Goal: Use online tool/utility: Utilize a website feature to perform a specific function

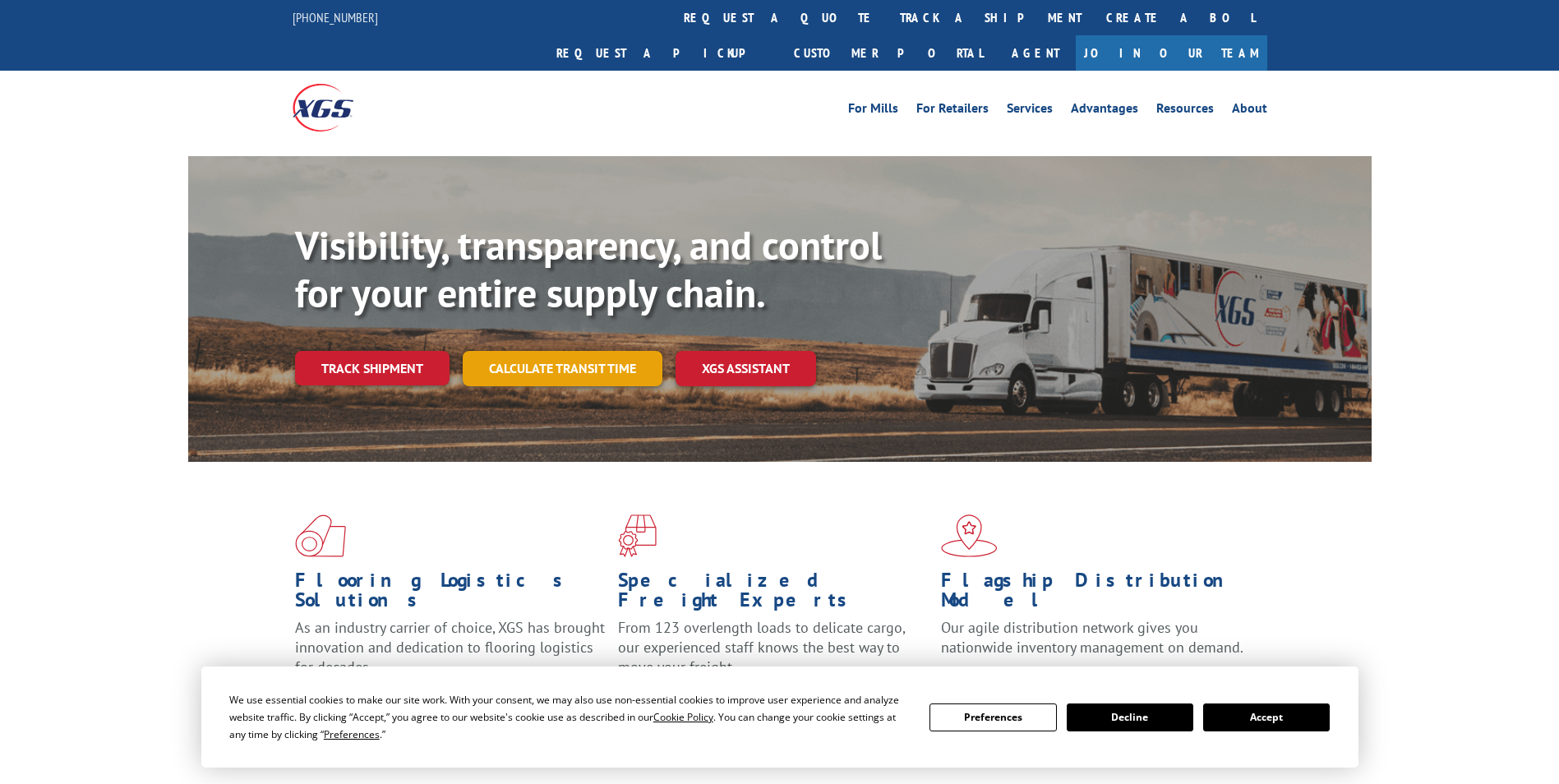
click at [604, 351] on link "Calculate transit time" at bounding box center [562, 368] width 199 height 35
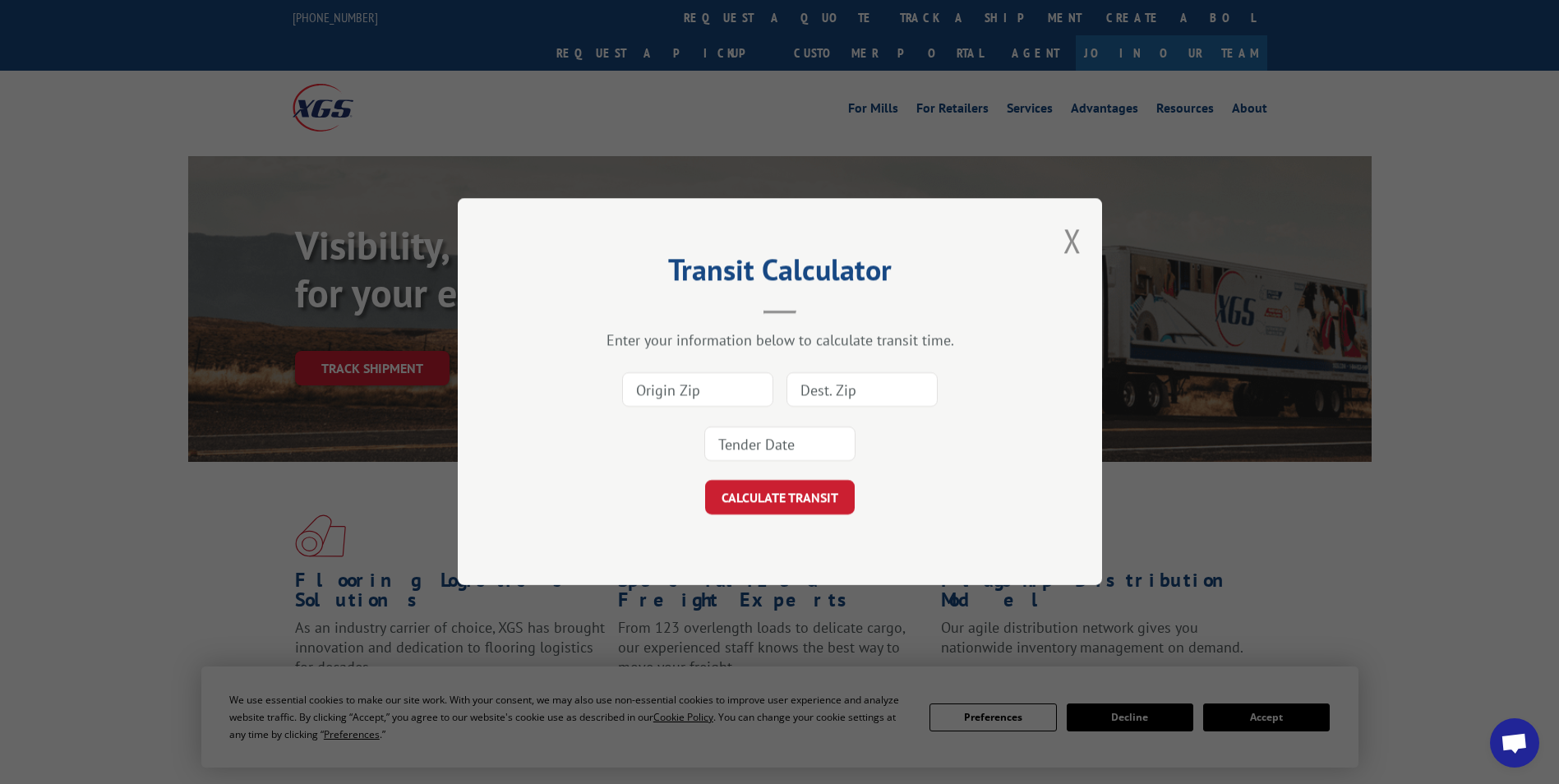
click at [744, 390] on input at bounding box center [698, 390] width 152 height 35
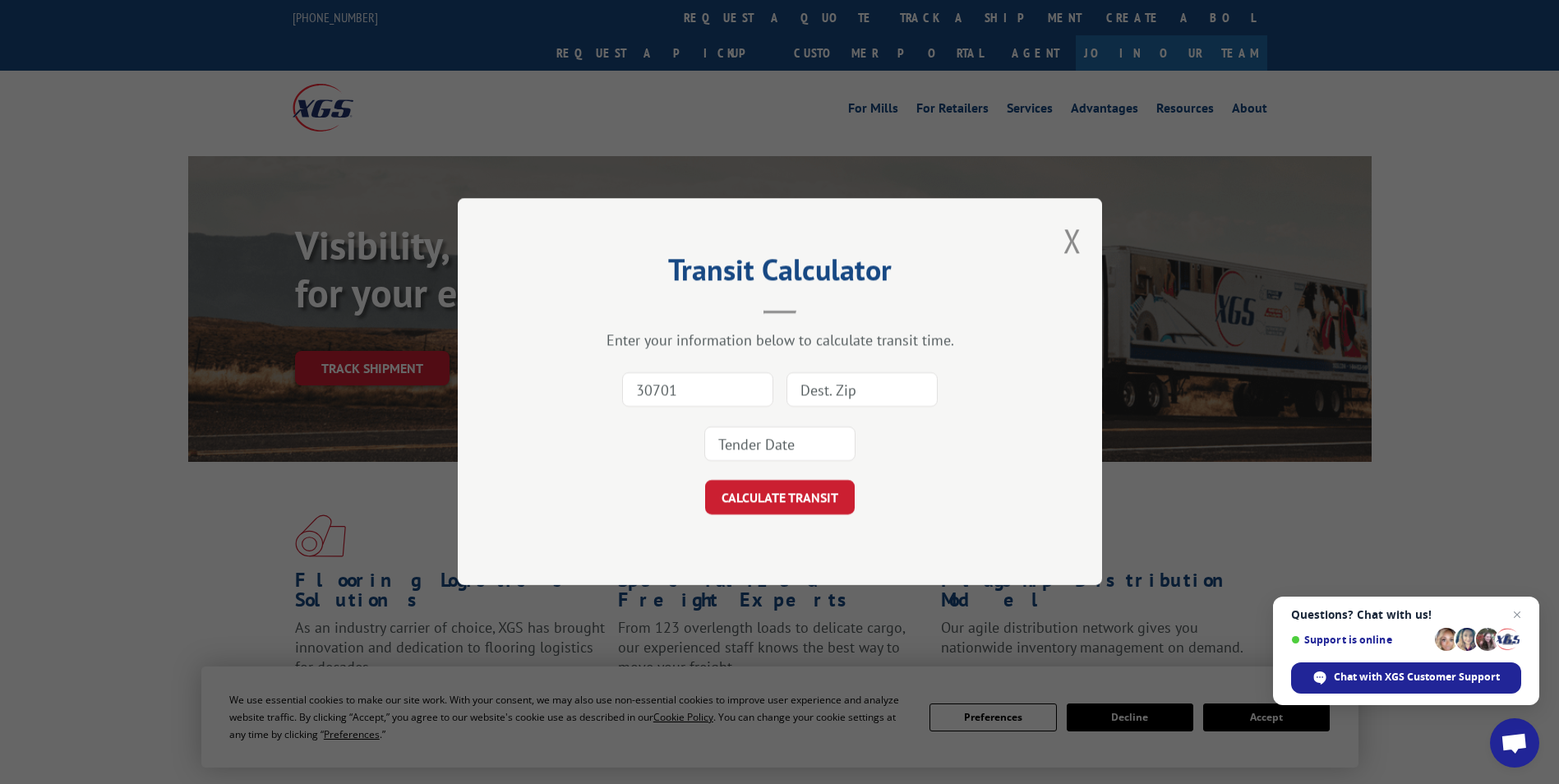
type input "30701"
click at [834, 397] on input at bounding box center [862, 390] width 152 height 35
type input "76034"
click at [818, 447] on input at bounding box center [780, 444] width 152 height 35
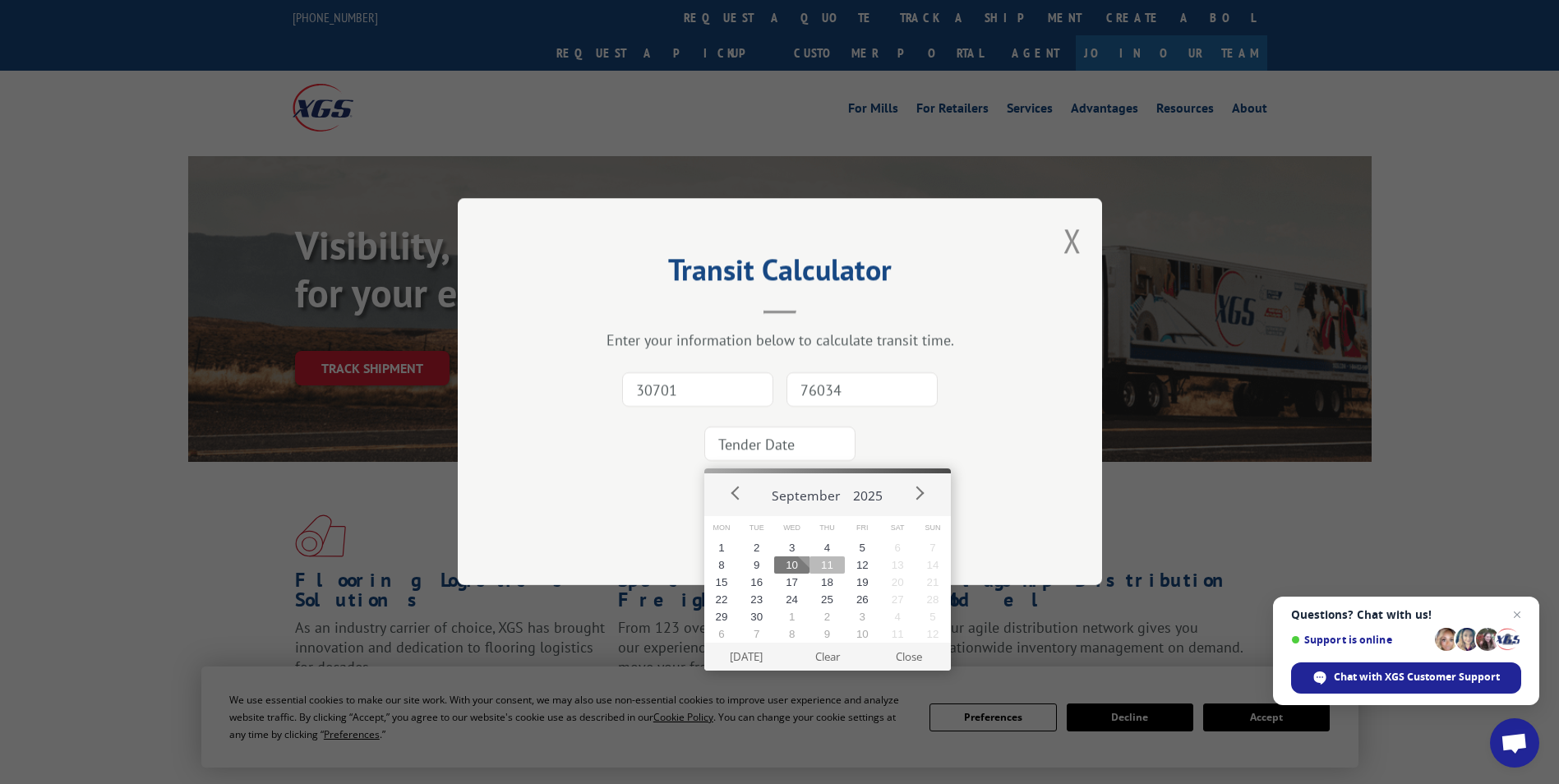
drag, startPoint x: 823, startPoint y: 566, endPoint x: 800, endPoint y: 505, distance: 65.2
click at [823, 565] on button "11" at bounding box center [826, 564] width 35 height 17
type input "[DATE]"
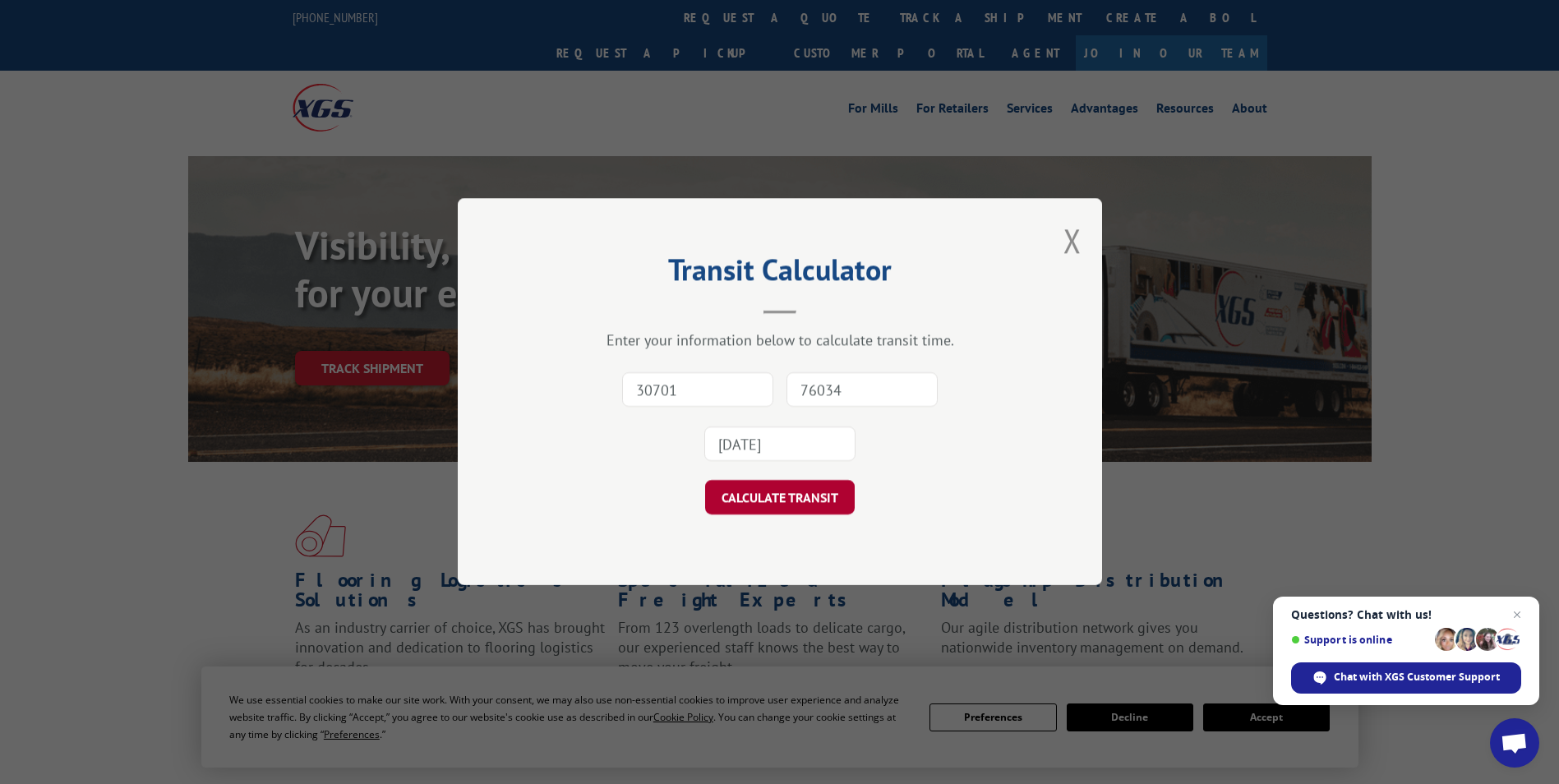
click at [793, 480] on button "CALCULATE TRANSIT" at bounding box center [780, 497] width 150 height 35
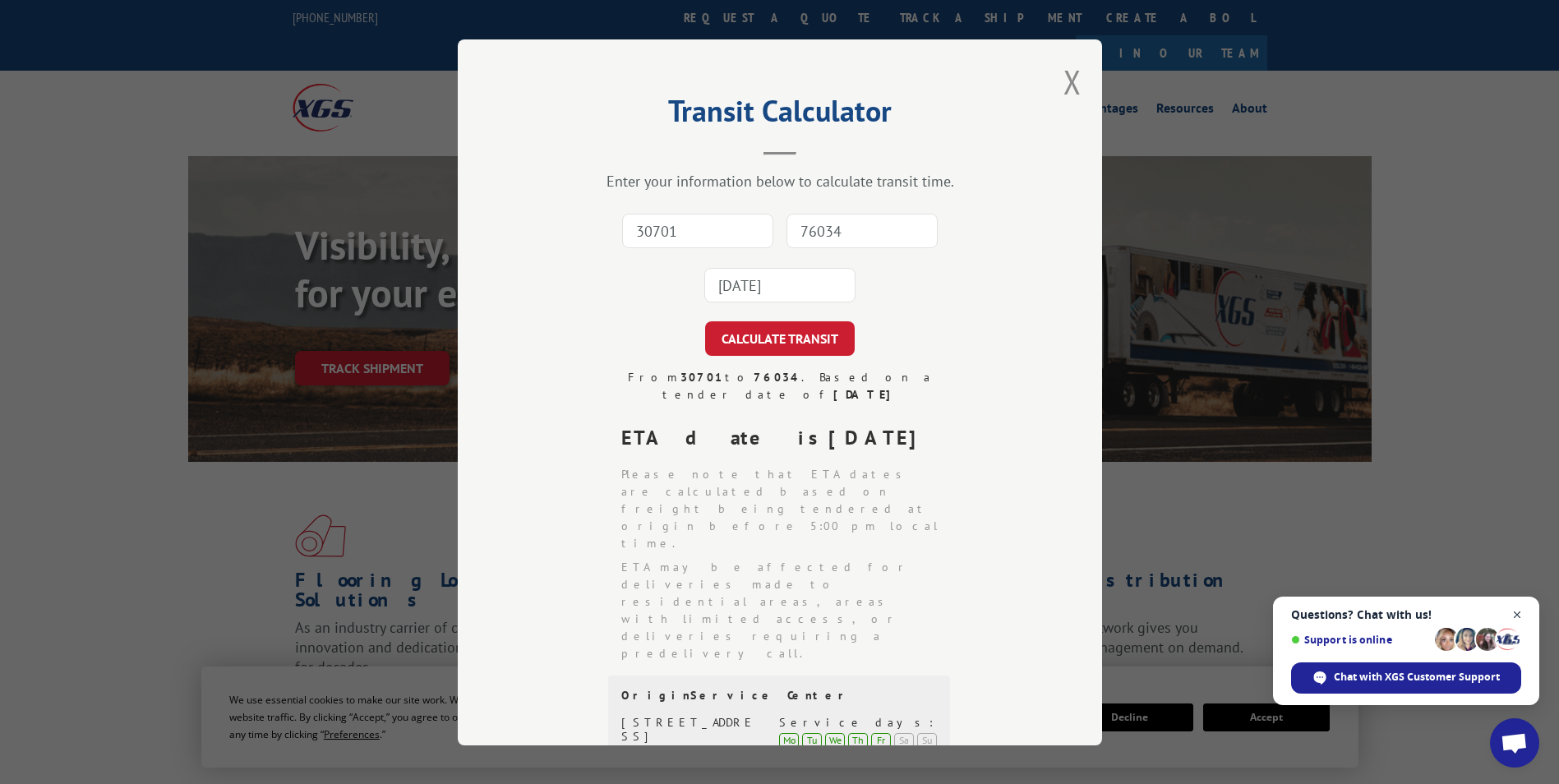
click at [1519, 615] on span "Close chat" at bounding box center [1517, 615] width 21 height 21
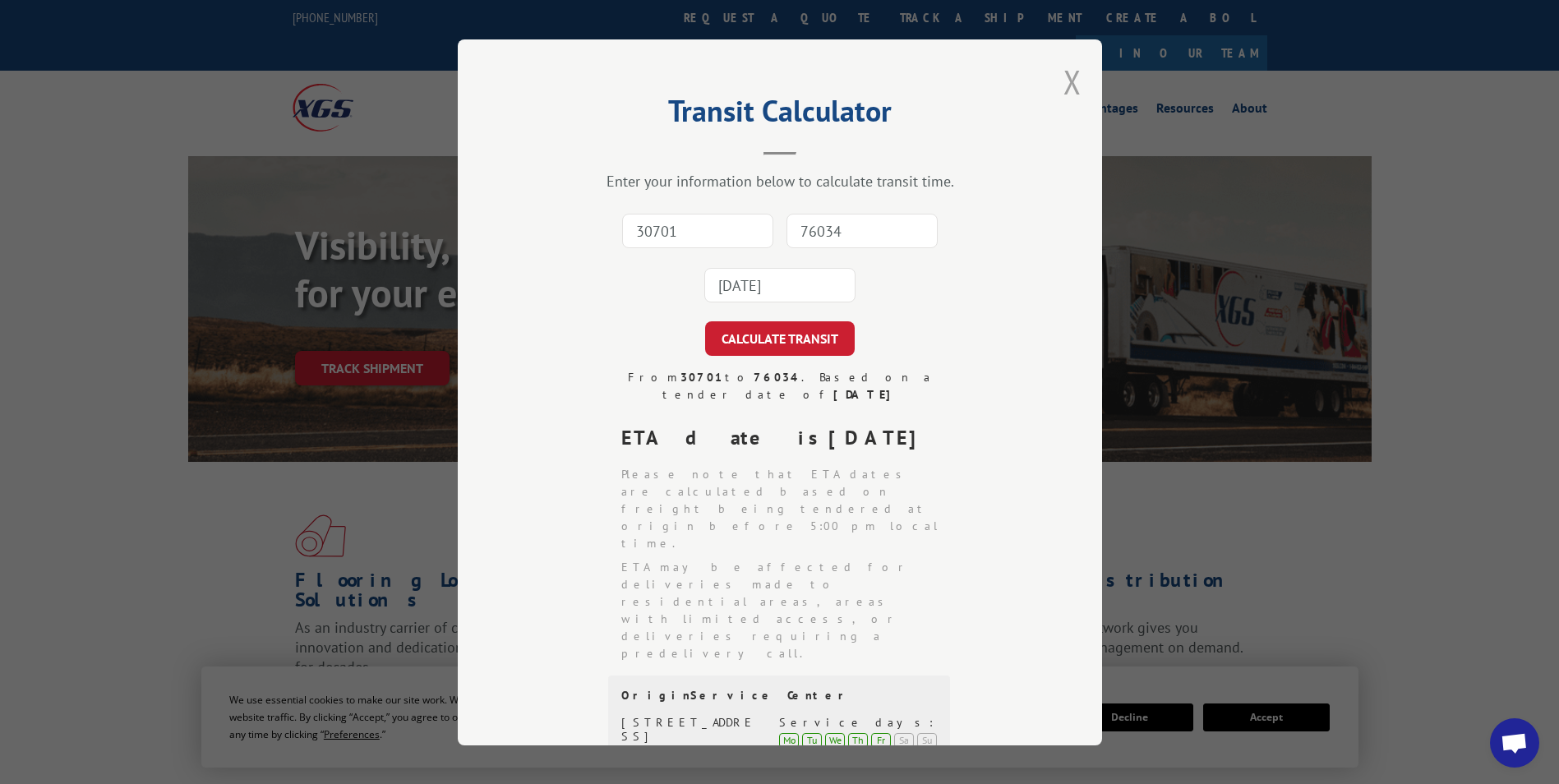
click at [1064, 89] on button "Close modal" at bounding box center [1073, 82] width 18 height 44
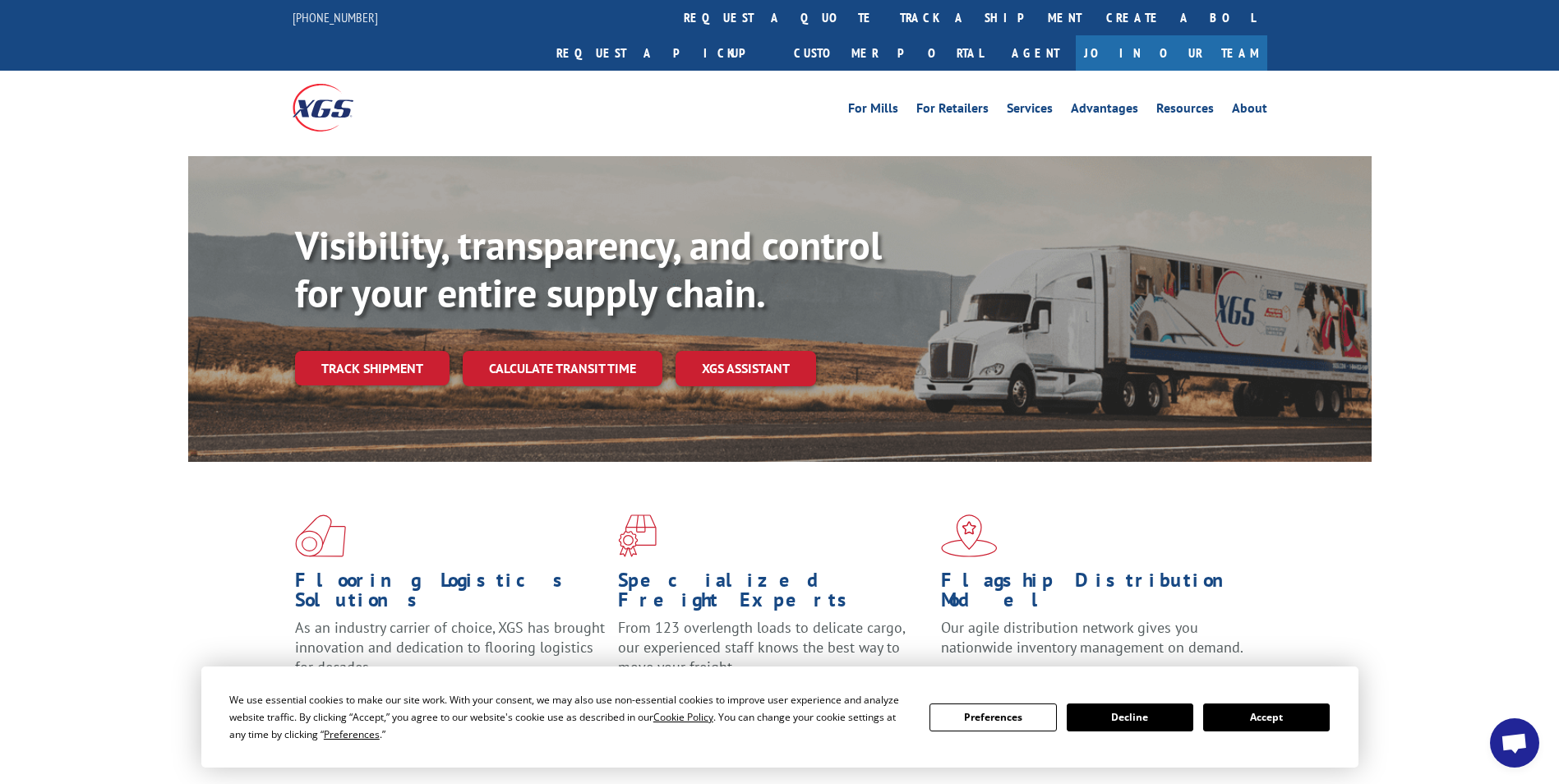
click at [1273, 717] on button "Accept" at bounding box center [1266, 717] width 127 height 28
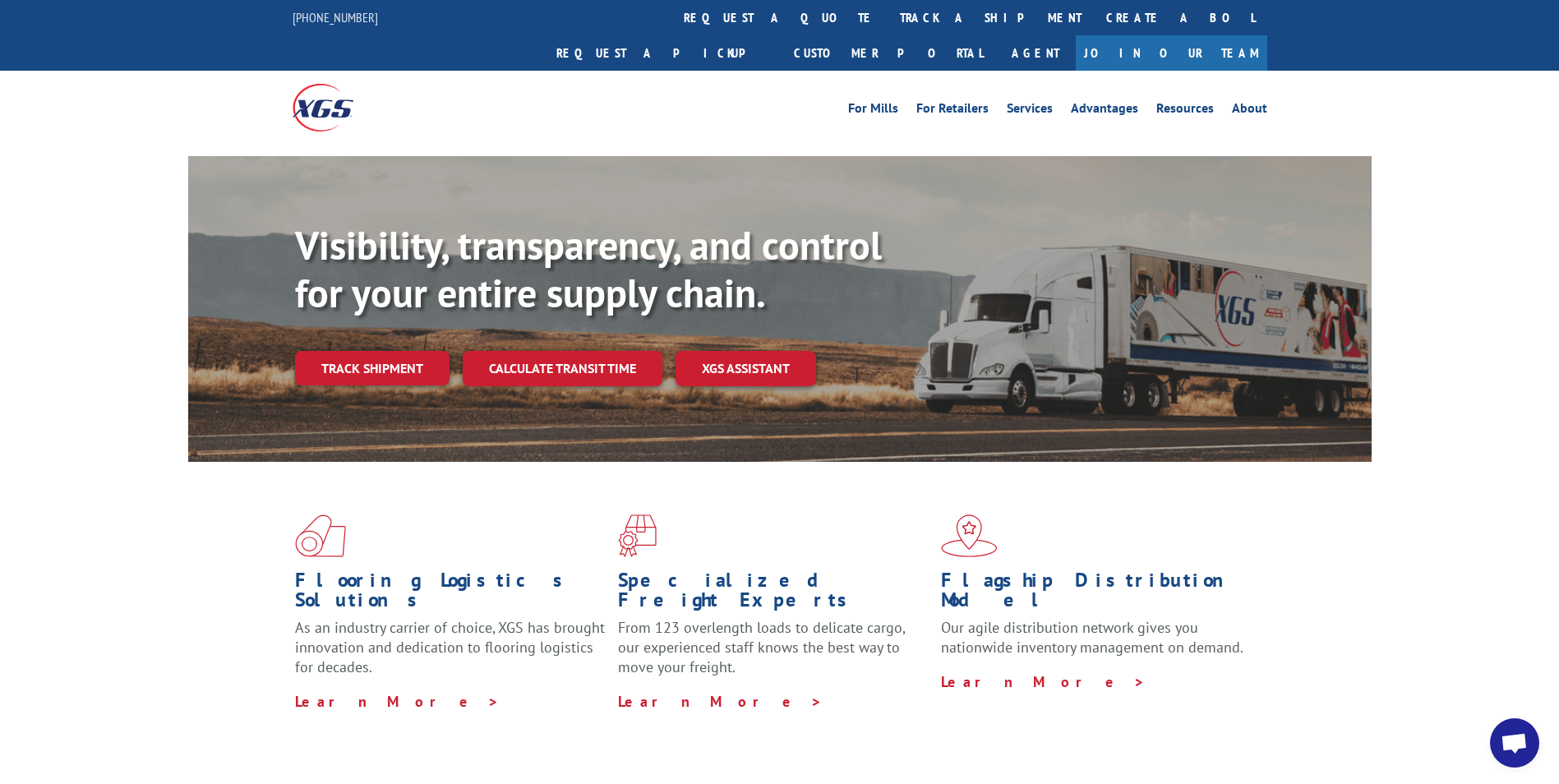
drag, startPoint x: 568, startPoint y: 333, endPoint x: 598, endPoint y: 393, distance: 67.1
click at [568, 351] on link "Calculate transit time" at bounding box center [562, 368] width 199 height 35
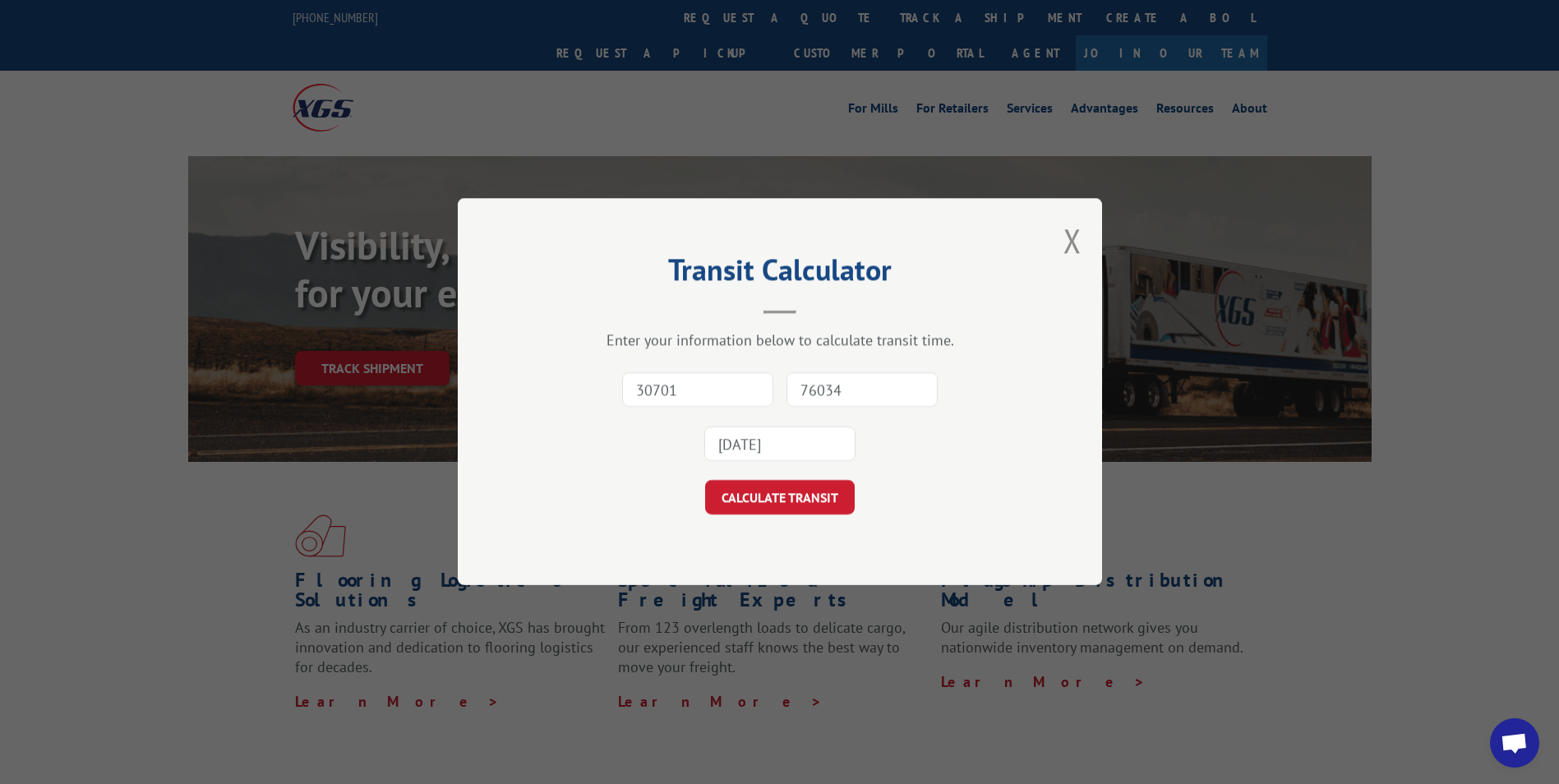
click at [715, 392] on input "30701" at bounding box center [698, 390] width 152 height 35
type input "30701"
type input "76034"
drag, startPoint x: 885, startPoint y: 392, endPoint x: 778, endPoint y: 392, distance: 107.0
click at [778, 392] on div "30701 76034 This field is required" at bounding box center [780, 417] width 480 height 109
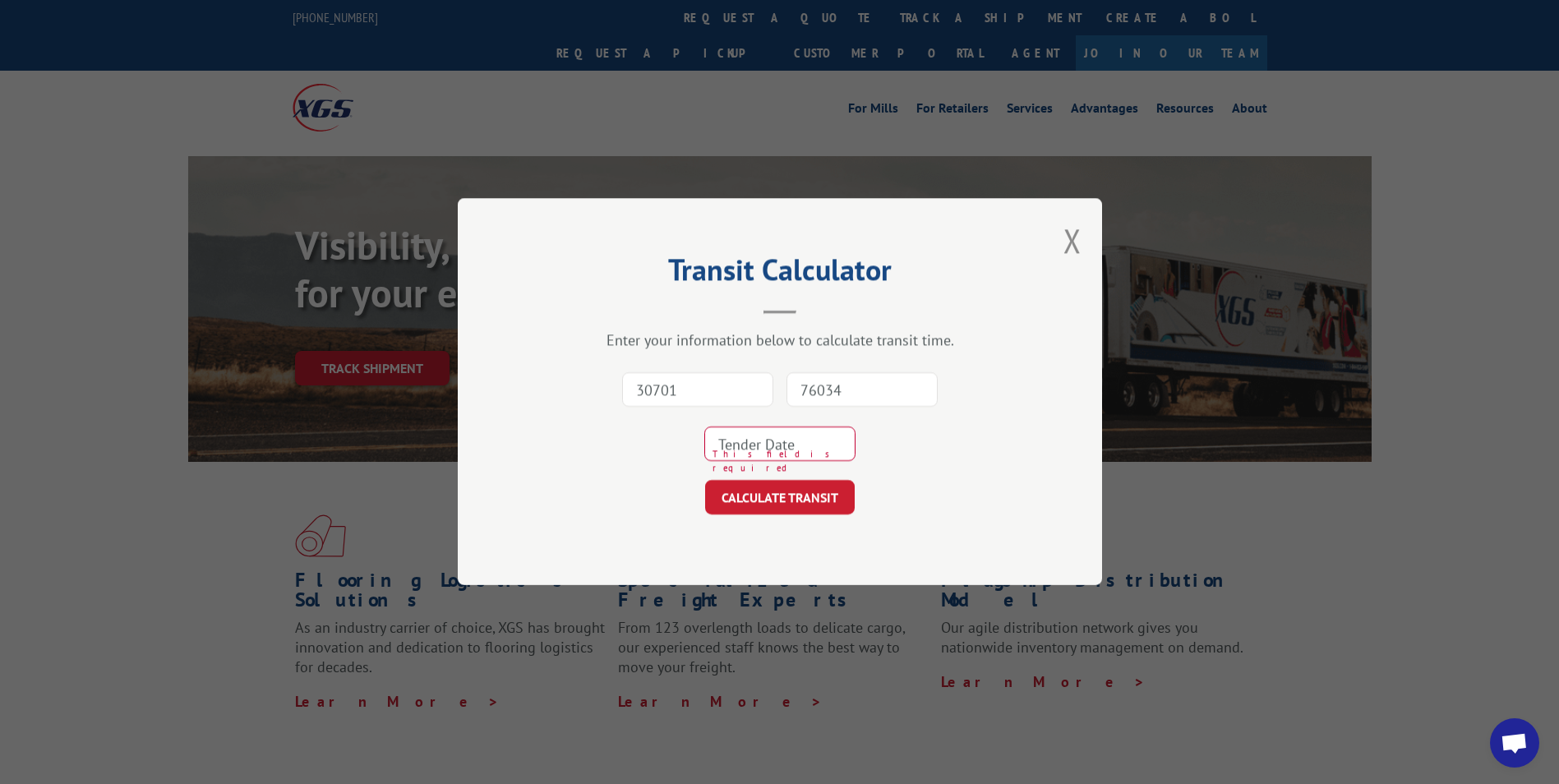
drag, startPoint x: 672, startPoint y: 387, endPoint x: 565, endPoint y: 377, distance: 107.5
click at [565, 377] on div "30701 76034 This field is required" at bounding box center [780, 417] width 480 height 109
click at [681, 379] on input "30701" at bounding box center [698, 390] width 152 height 35
drag, startPoint x: 531, startPoint y: 393, endPoint x: 521, endPoint y: 393, distance: 10.0
click at [521, 393] on div "Transit Calculator Enter your information below to calculate transit time. 3070…" at bounding box center [780, 392] width 645 height 387
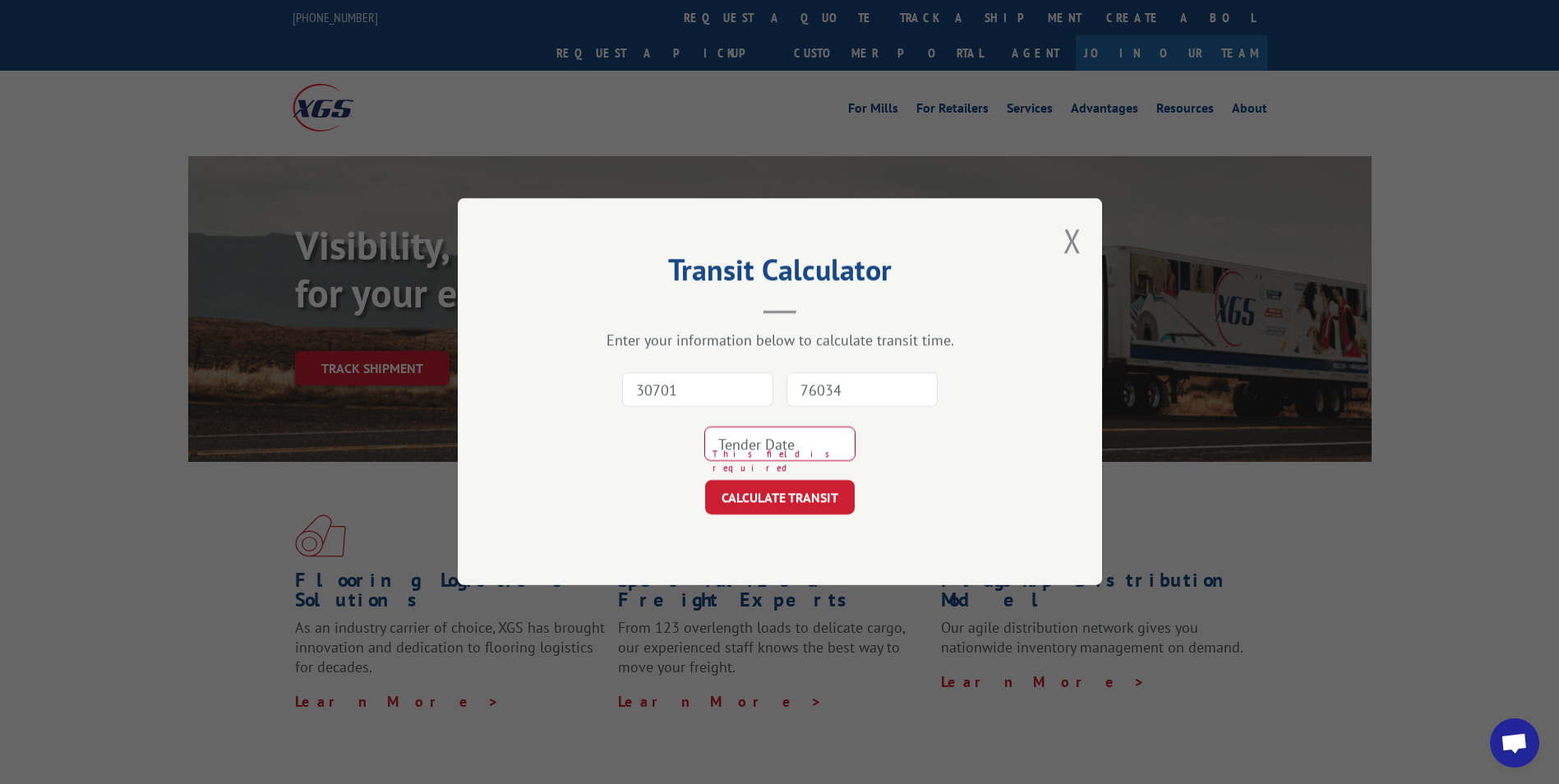
paste input "60160"
type input "60160"
drag, startPoint x: 866, startPoint y: 390, endPoint x: 748, endPoint y: 390, distance: 118.0
click at [748, 390] on div "60160 76034 This field is required" at bounding box center [780, 417] width 480 height 109
type input "9"
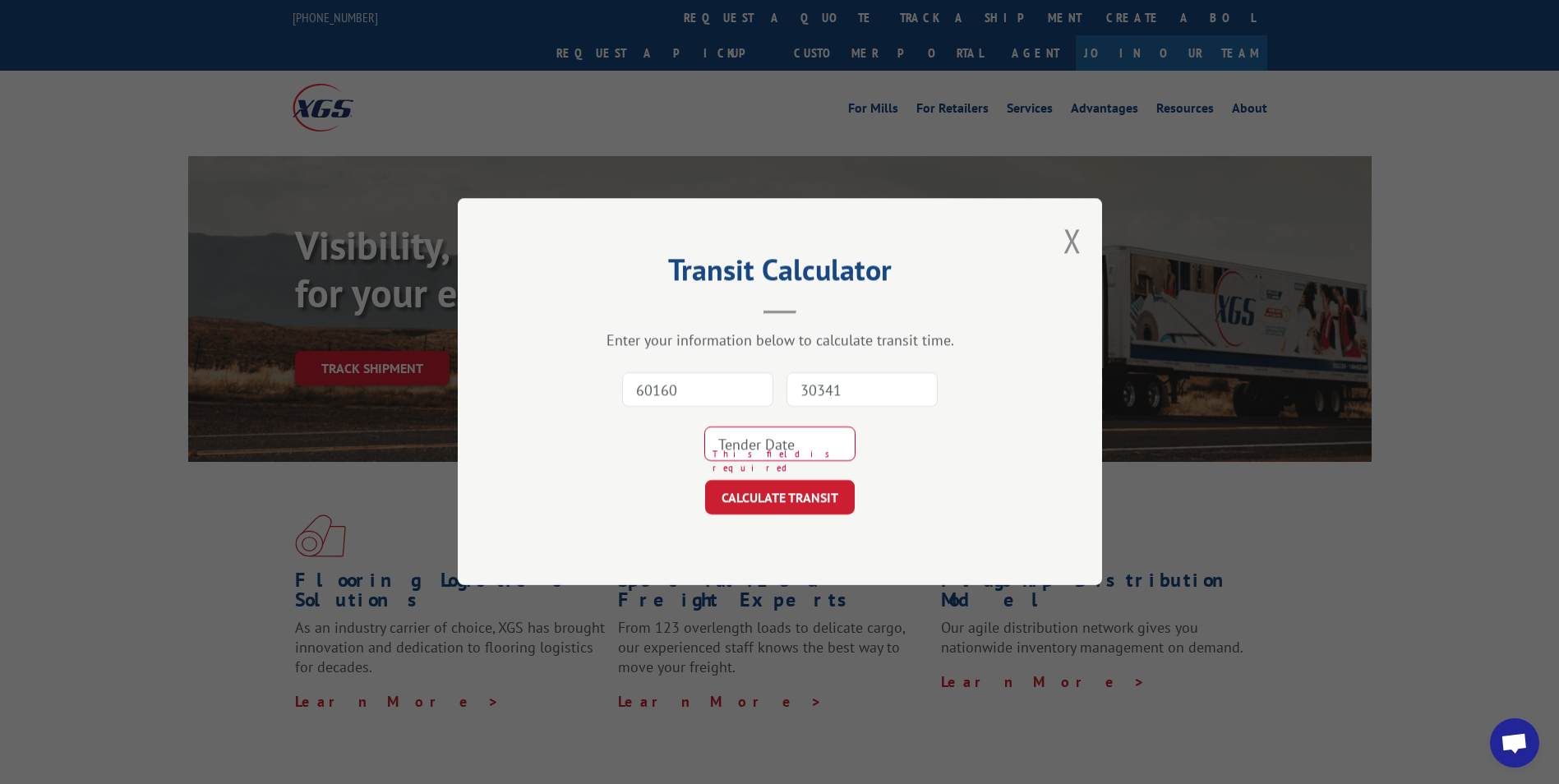
type input "30341"
click at [851, 474] on form "60160 30341 This field is required CALCULATE TRANSIT" at bounding box center [780, 439] width 480 height 152
click at [838, 436] on input at bounding box center [780, 444] width 152 height 35
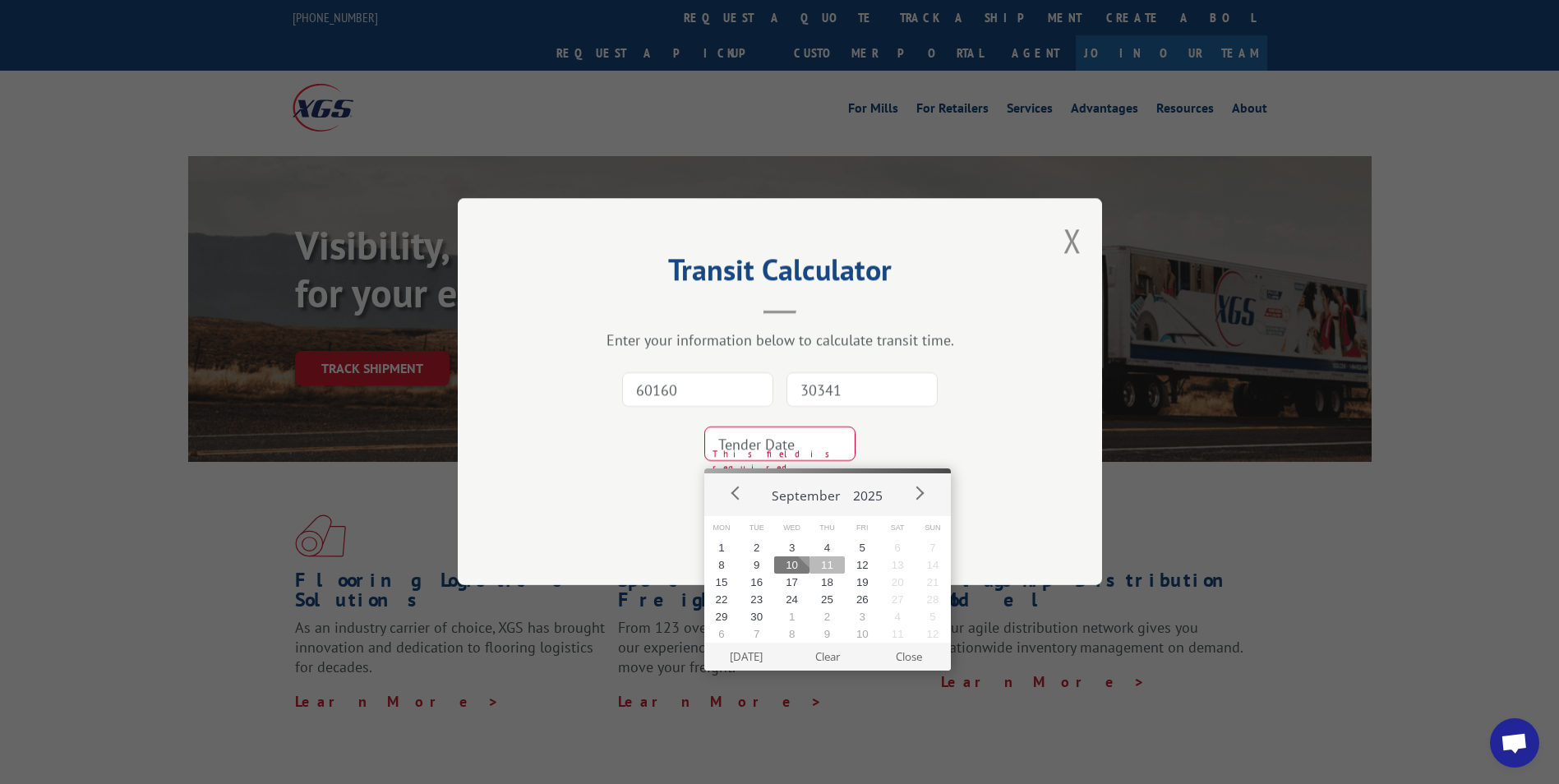
click at [836, 560] on button "11" at bounding box center [826, 564] width 35 height 17
type input "[DATE]"
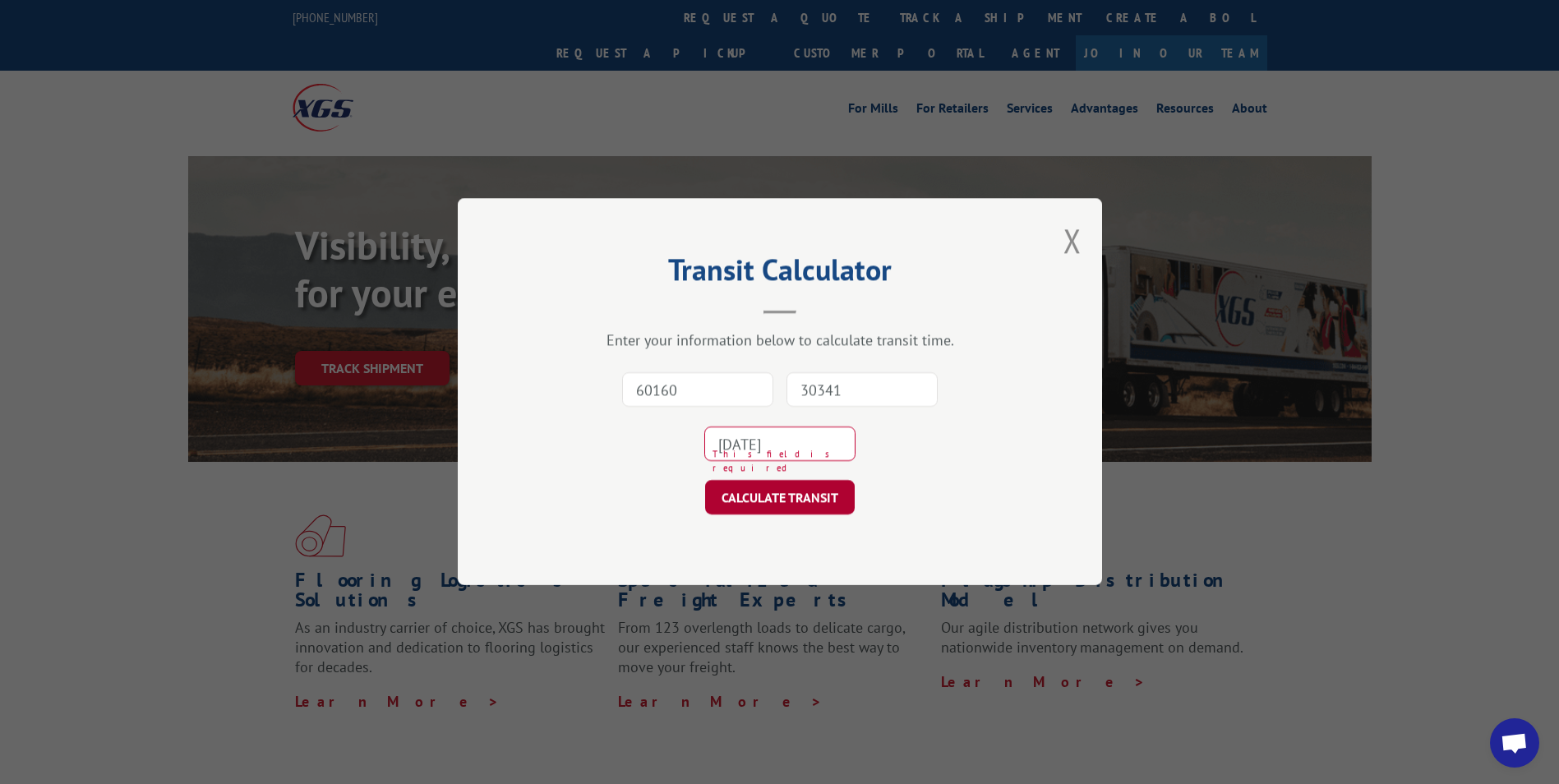
click at [816, 501] on button "CALCULATE TRANSIT" at bounding box center [780, 497] width 150 height 35
